Goal: Task Accomplishment & Management: Manage account settings

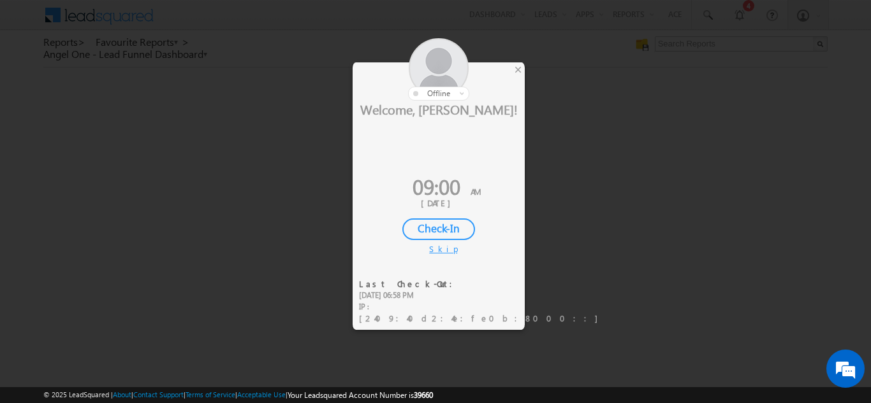
click at [448, 233] on div "Check-In" at bounding box center [438, 230] width 73 height 22
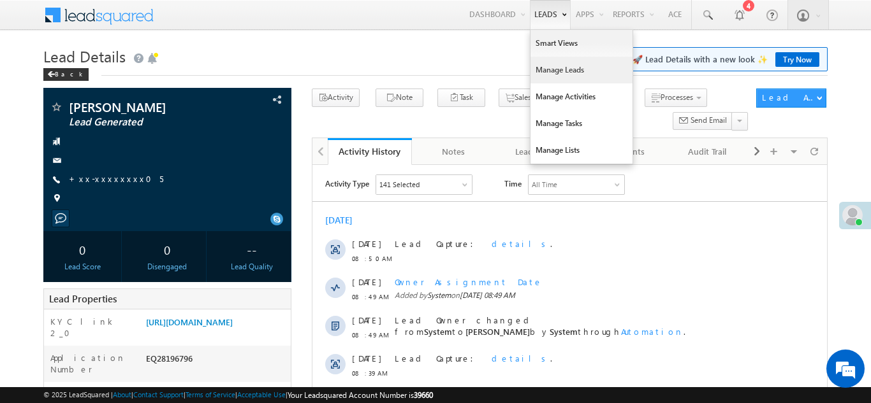
click at [546, 73] on link "Manage Leads" at bounding box center [581, 70] width 102 height 27
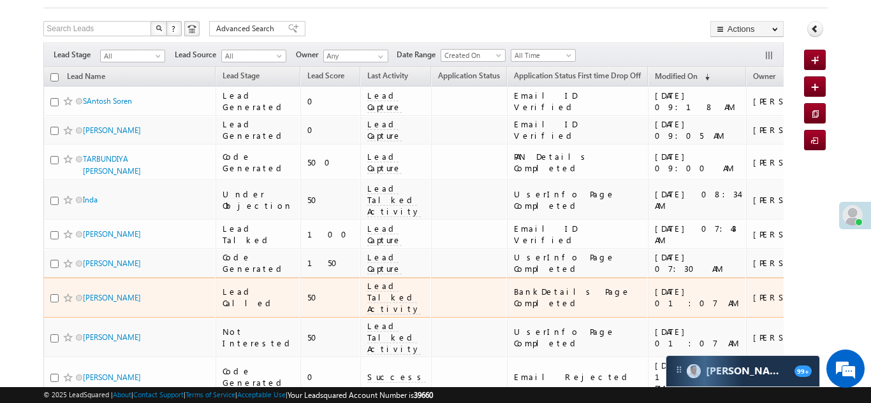
scroll to position [71, 0]
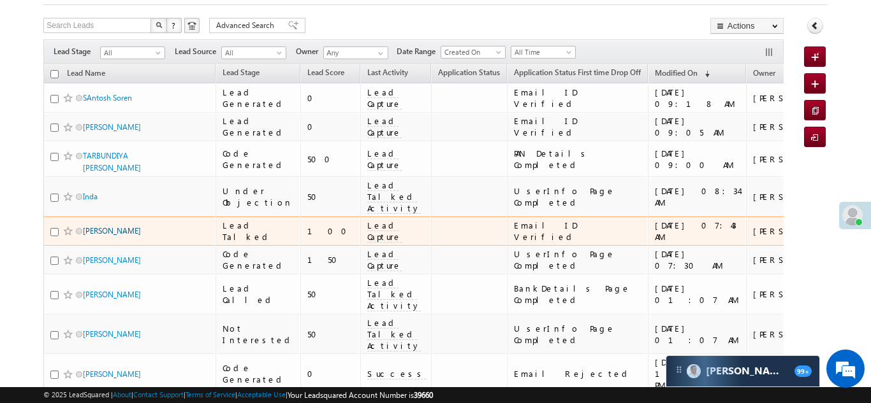
click at [97, 226] on link "[PERSON_NAME]" at bounding box center [112, 231] width 58 height 10
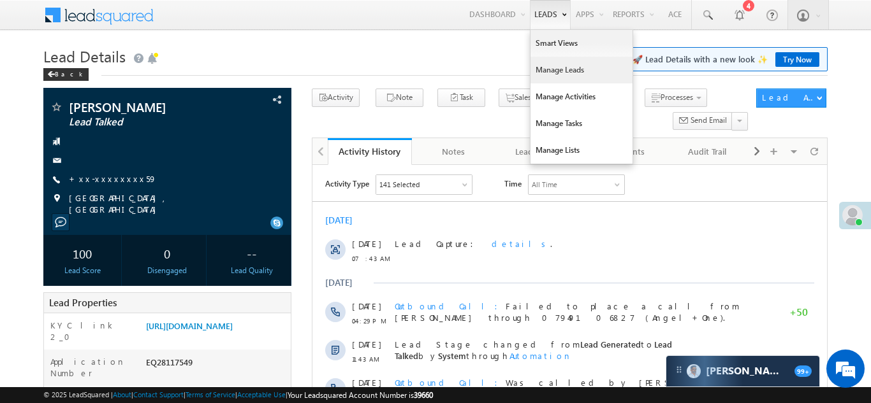
click at [536, 73] on link "Manage Leads" at bounding box center [581, 70] width 102 height 27
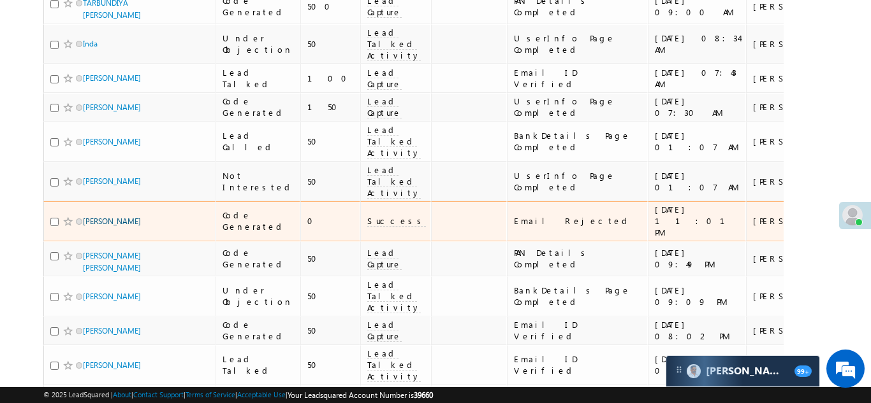
click at [97, 217] on link "[PERSON_NAME]" at bounding box center [112, 222] width 58 height 10
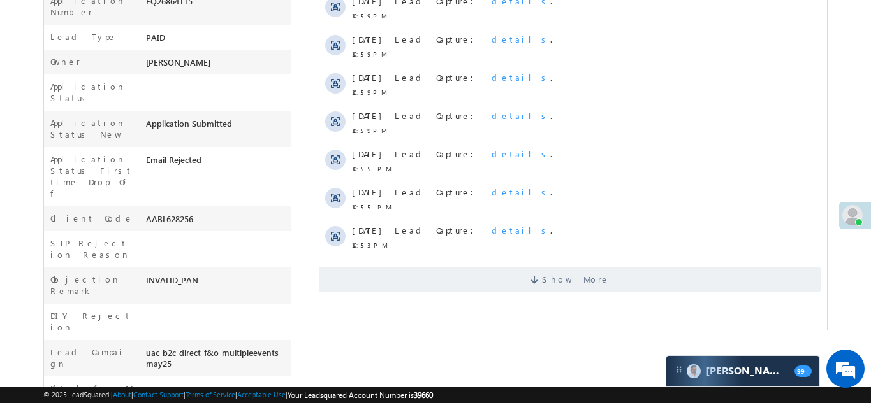
scroll to position [366, 0]
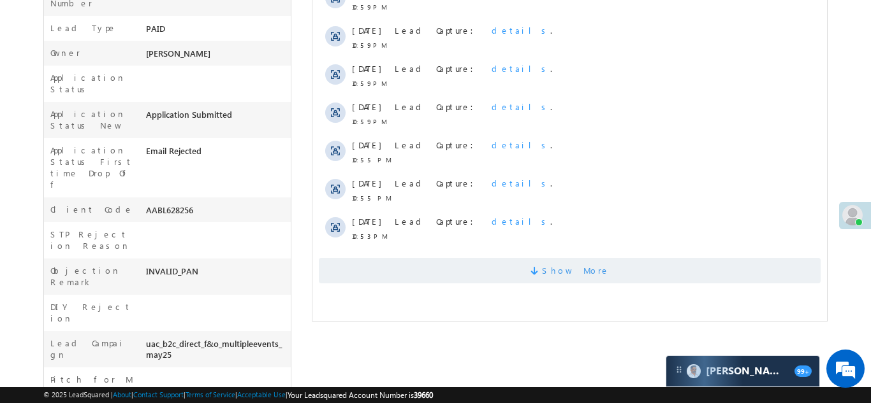
click at [532, 280] on span "Show More" at bounding box center [569, 270] width 502 height 25
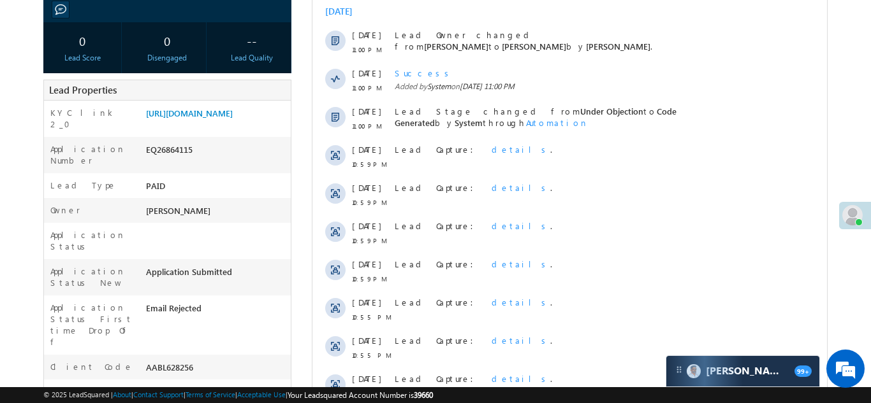
scroll to position [0, 0]
